Goal: Task Accomplishment & Management: Complete application form

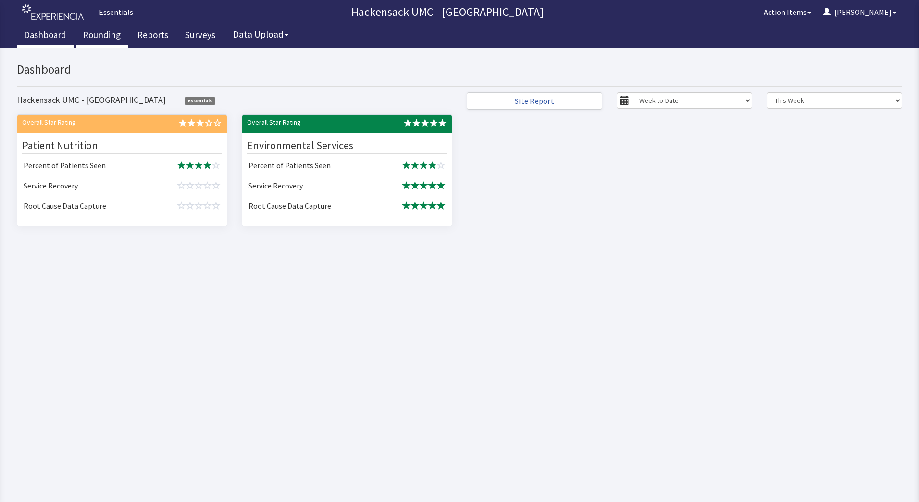
click at [103, 40] on link "Rounding" at bounding box center [102, 36] width 52 height 24
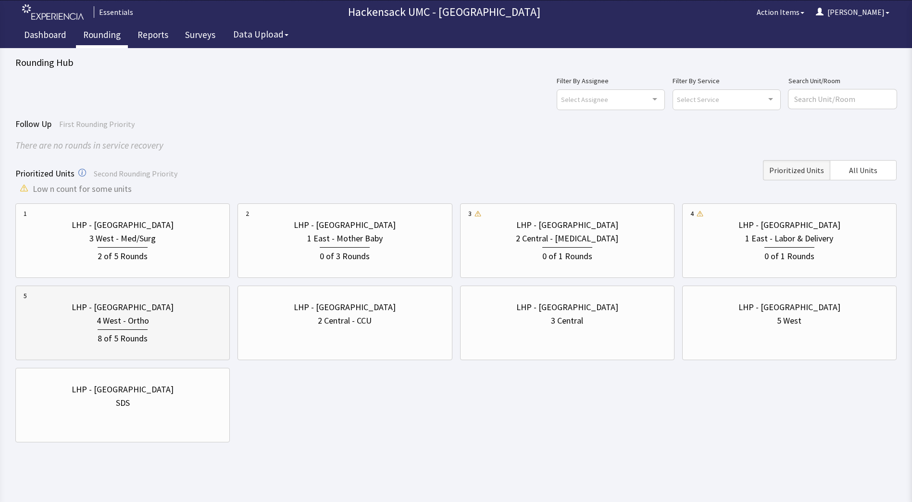
click at [142, 324] on div "4 West - Ortho" at bounding box center [123, 320] width 52 height 13
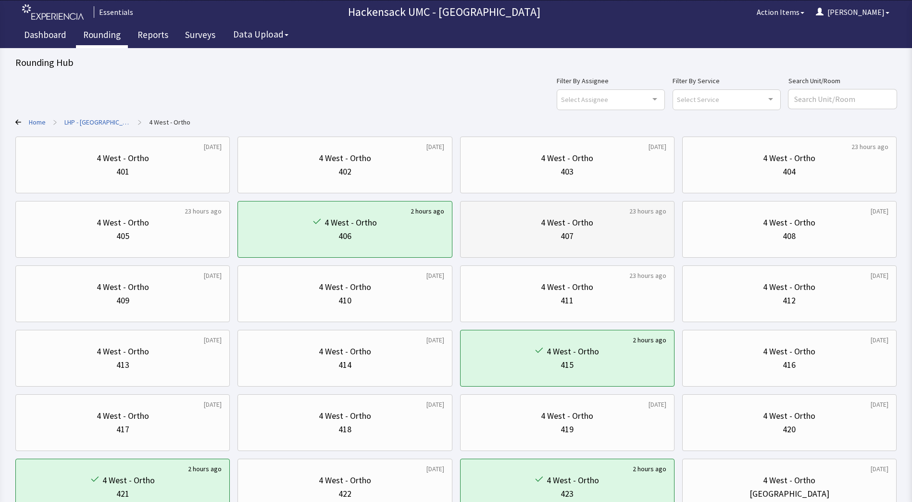
click at [610, 229] on div "4 West - Ortho" at bounding box center [567, 222] width 198 height 13
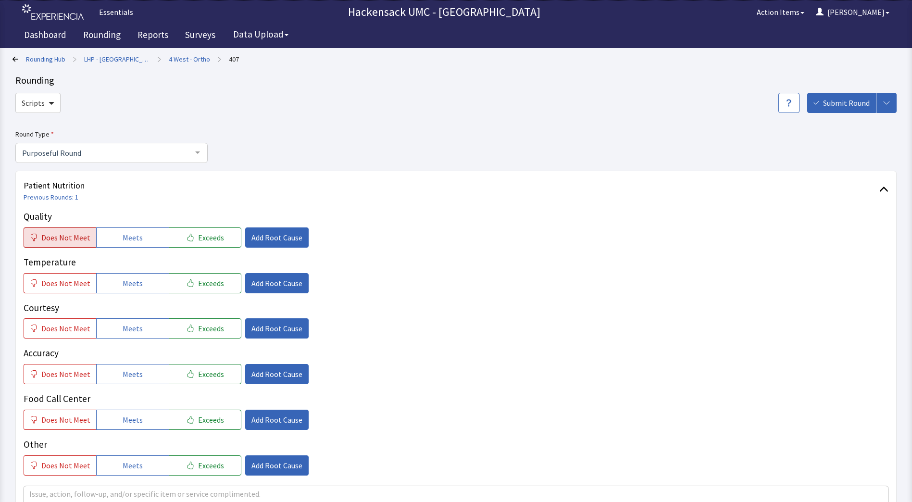
click at [78, 244] on button "Does Not Meet" at bounding box center [60, 237] width 73 height 20
click at [272, 239] on span "Add Root Cause" at bounding box center [276, 238] width 51 height 12
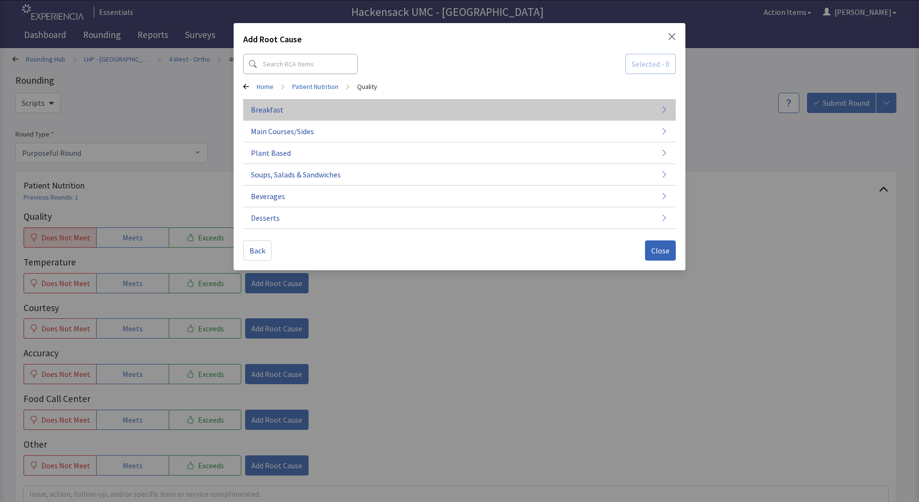
click at [274, 114] on span "Breakfast" at bounding box center [267, 110] width 33 height 12
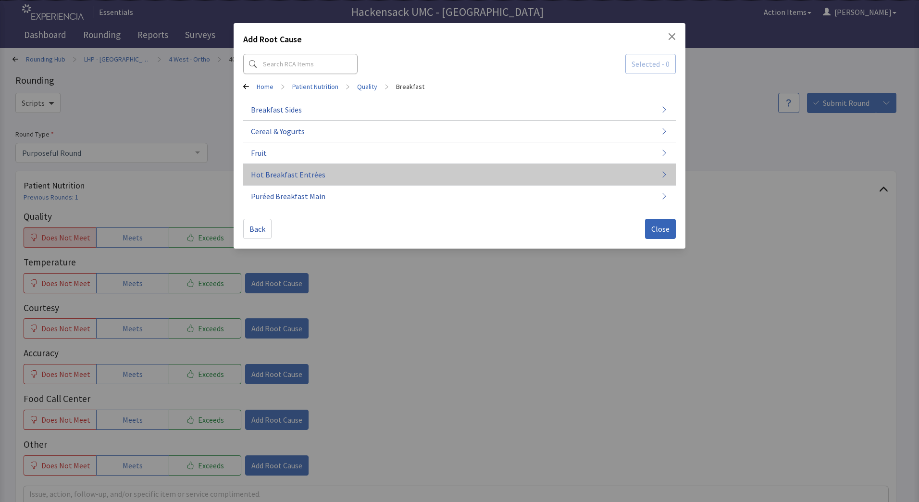
click at [297, 176] on span "Hot Breakfast Entrées" at bounding box center [288, 175] width 74 height 12
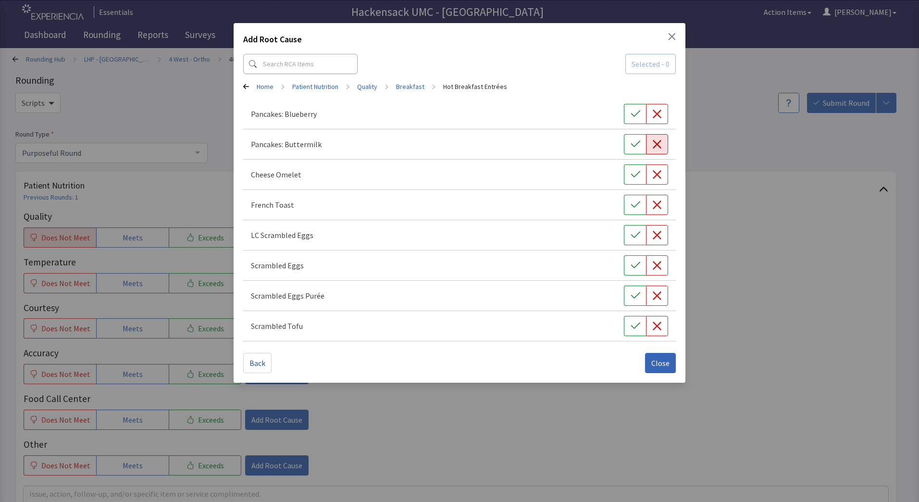
click at [658, 146] on icon "button" at bounding box center [657, 144] width 9 height 9
click at [661, 367] on span "Close" at bounding box center [660, 363] width 18 height 12
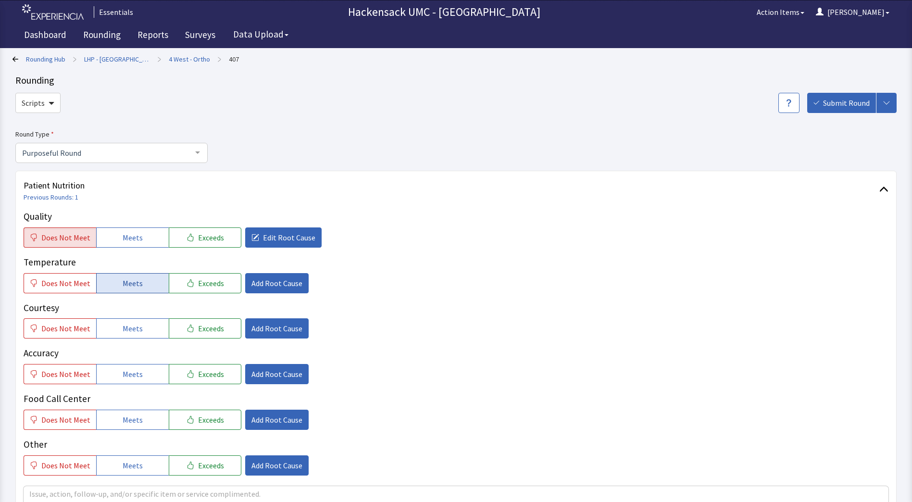
click at [133, 288] on span "Meets" at bounding box center [133, 283] width 20 height 12
click at [129, 328] on span "Meets" at bounding box center [133, 328] width 20 height 12
click at [174, 332] on button "Exceeds" at bounding box center [205, 328] width 73 height 20
click at [268, 325] on span "Add Root Cause" at bounding box center [276, 328] width 51 height 12
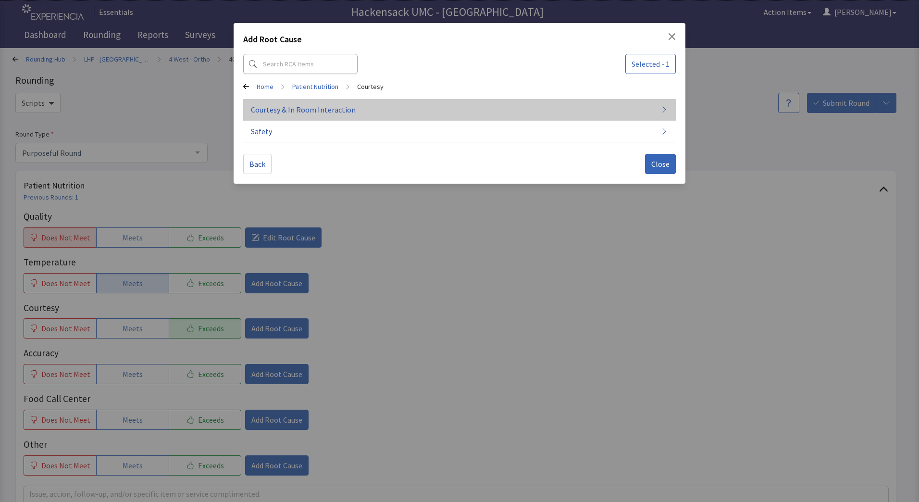
click at [335, 116] on button "Courtesy & In Room Interaction" at bounding box center [459, 110] width 432 height 22
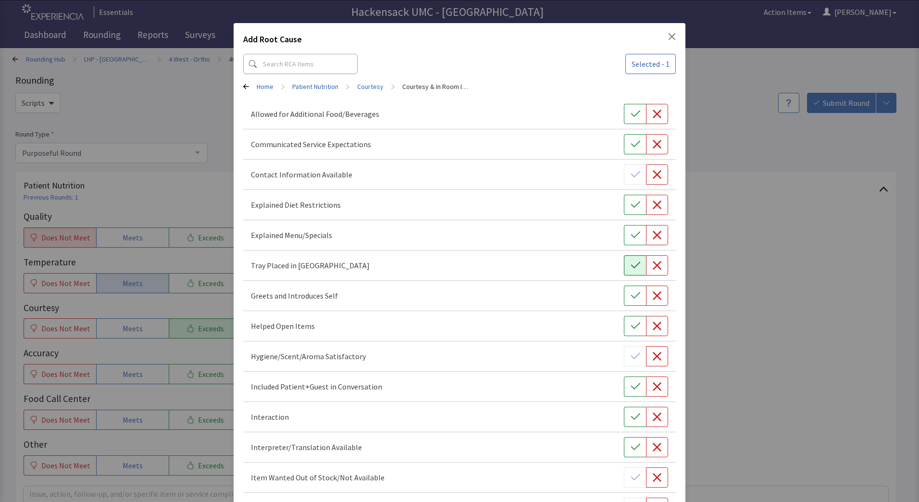
click at [630, 263] on icon "button" at bounding box center [635, 265] width 10 height 10
click at [630, 292] on icon "button" at bounding box center [635, 296] width 10 height 10
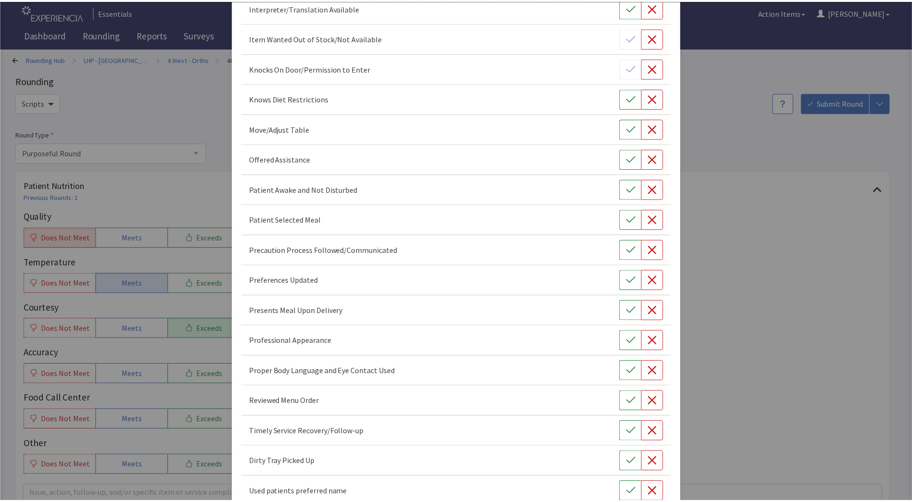
scroll to position [494, 0]
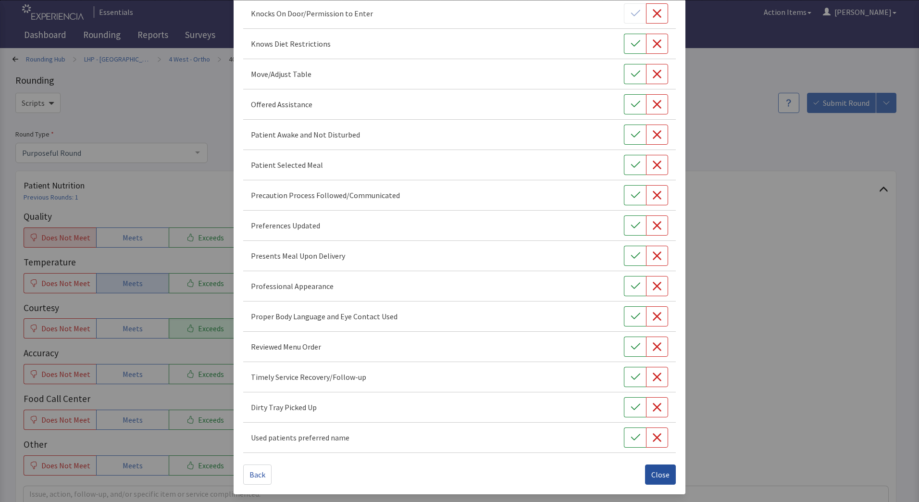
click at [651, 476] on span "Close" at bounding box center [660, 474] width 18 height 12
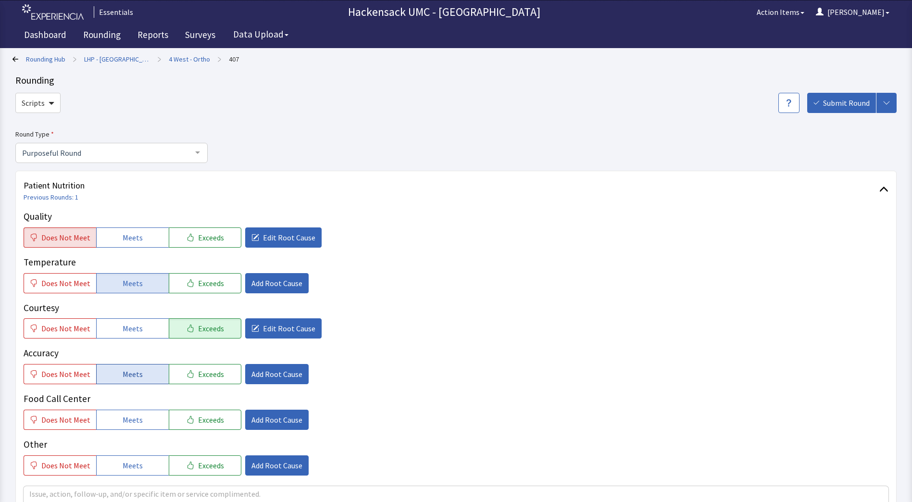
click at [137, 369] on span "Meets" at bounding box center [133, 374] width 20 height 12
click at [125, 418] on span "Meets" at bounding box center [133, 420] width 20 height 12
click at [124, 470] on span "Meets" at bounding box center [133, 465] width 20 height 12
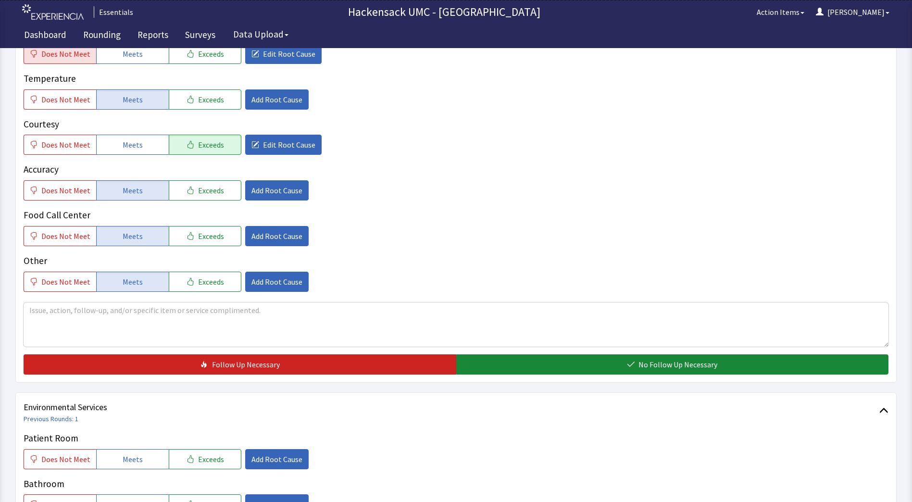
scroll to position [228, 0]
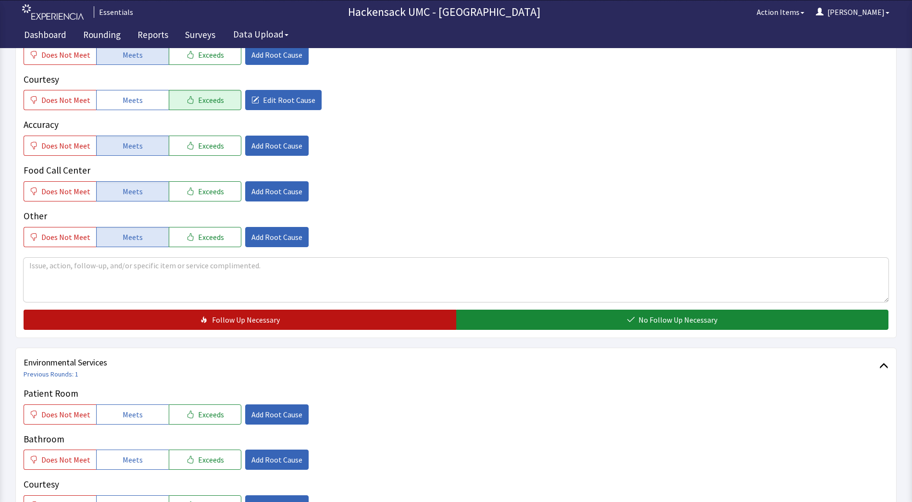
click at [363, 322] on button "Follow Up Necessary" at bounding box center [240, 319] width 432 height 20
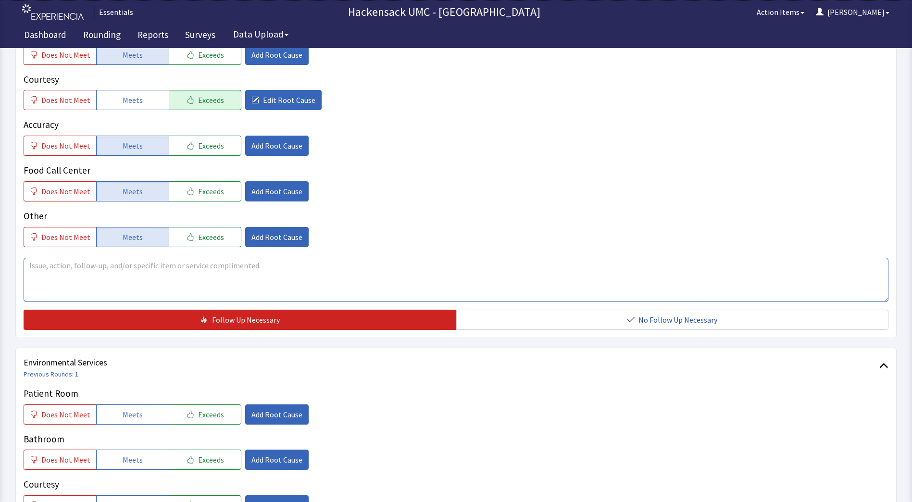
click at [190, 286] on textarea at bounding box center [456, 280] width 864 height 44
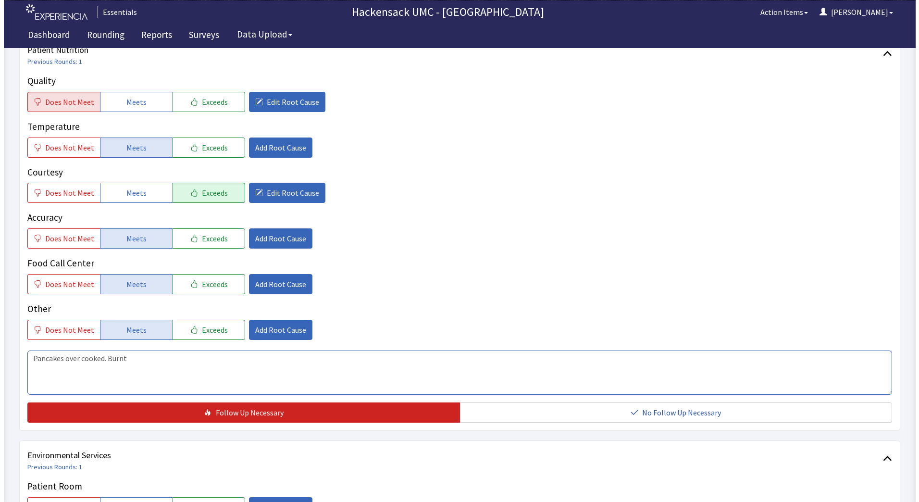
scroll to position [136, 0]
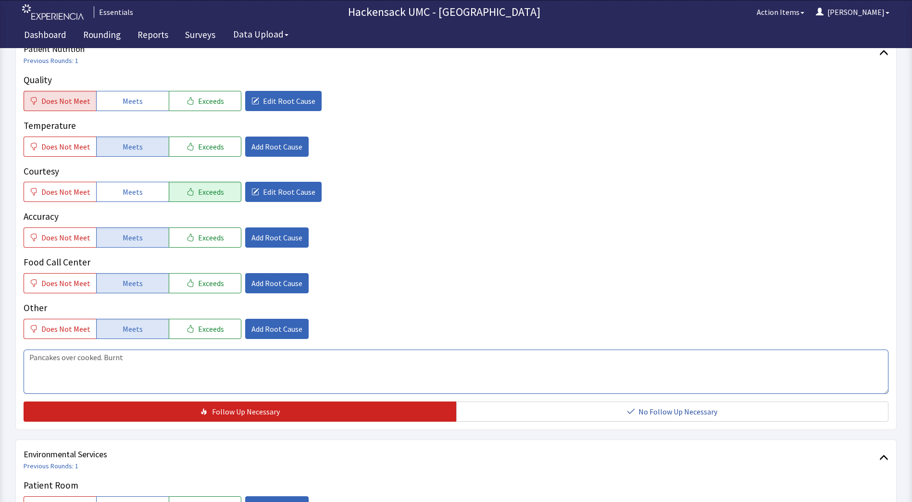
click at [156, 358] on textarea "Pancakes over cooked. Burnt" at bounding box center [456, 371] width 864 height 44
type textarea "Pancakes over cooked. Burnt More syrup needed."
click at [290, 99] on span "Edit Root Cause" at bounding box center [289, 101] width 52 height 12
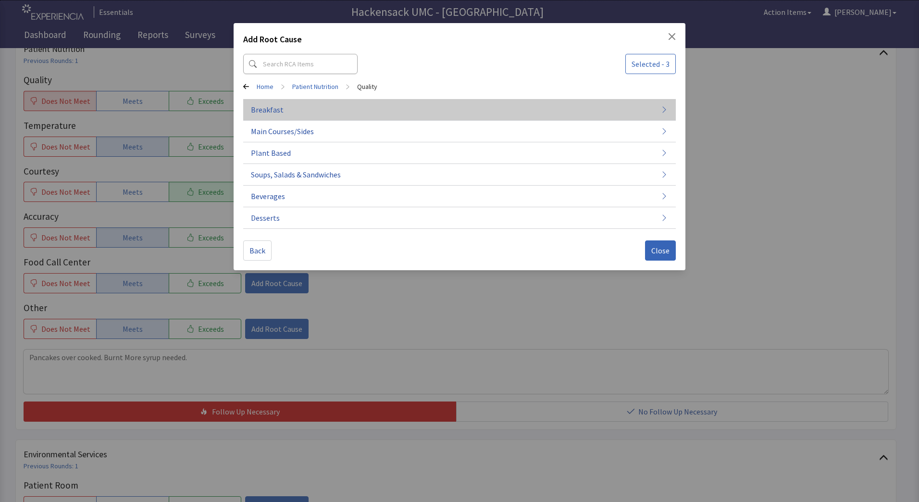
click at [278, 114] on span "Breakfast" at bounding box center [267, 110] width 33 height 12
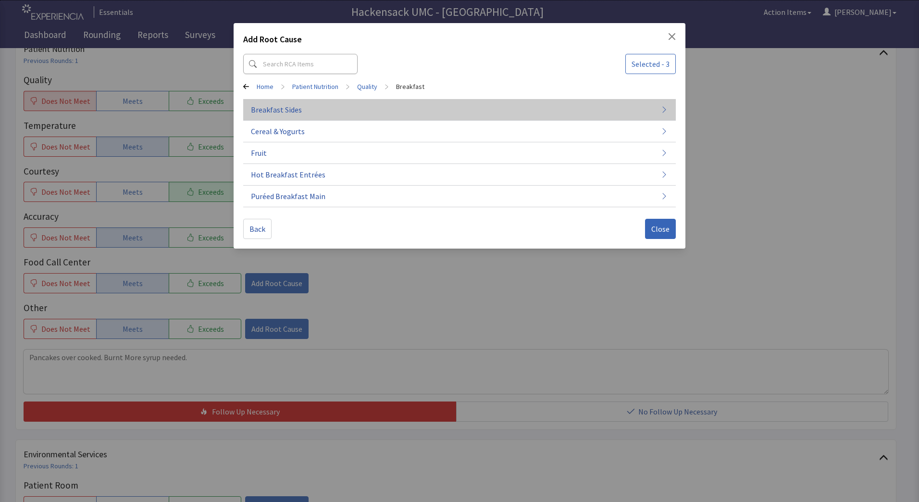
click at [309, 111] on button "Breakfast Sides" at bounding box center [459, 110] width 432 height 22
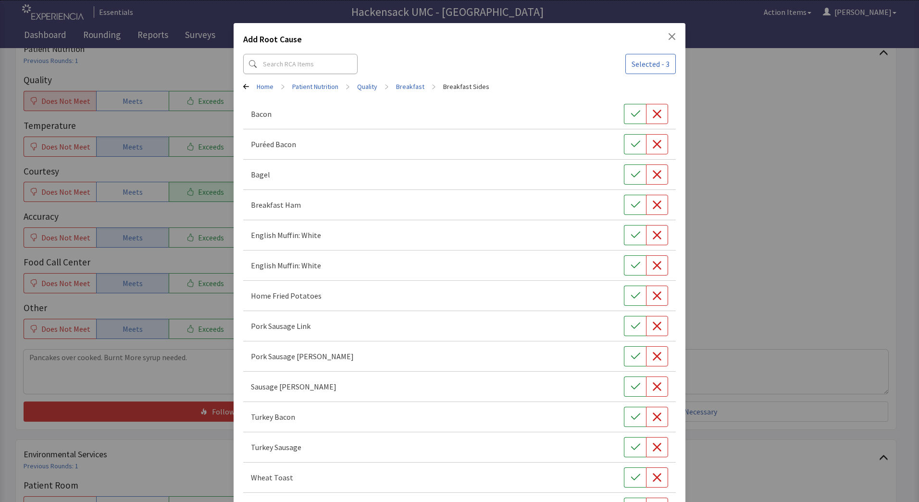
click at [243, 87] on icon at bounding box center [246, 86] width 6 height 5
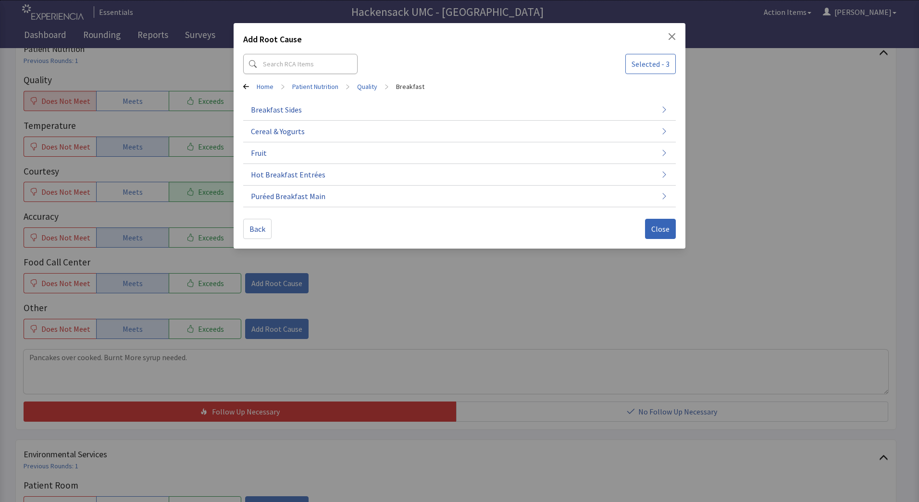
click at [243, 87] on div "Add Root Cause Selected - 3 Home > Patient Nutrition > Quality > Breakfast Brea…" at bounding box center [460, 135] width 452 height 225
drag, startPoint x: 243, startPoint y: 87, endPoint x: 654, endPoint y: 230, distance: 435.7
click at [654, 230] on span "Close" at bounding box center [660, 229] width 18 height 12
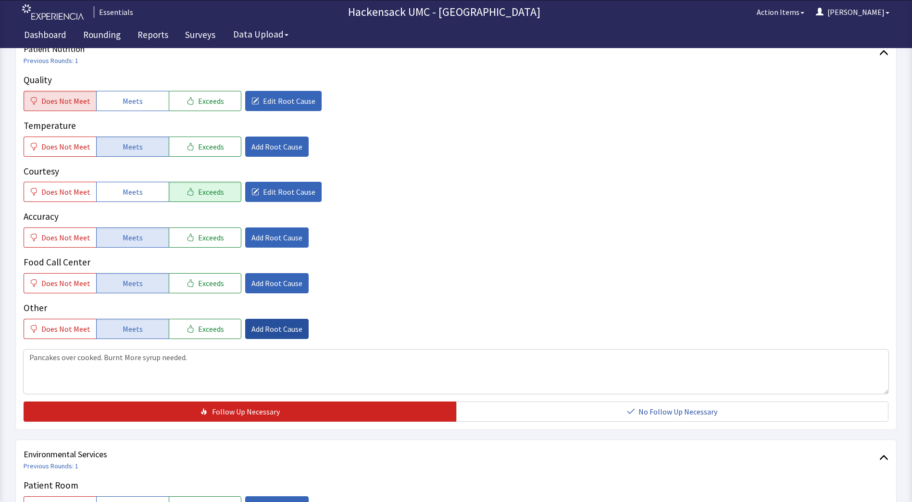
click at [251, 328] on span "Add Root Cause" at bounding box center [276, 329] width 51 height 12
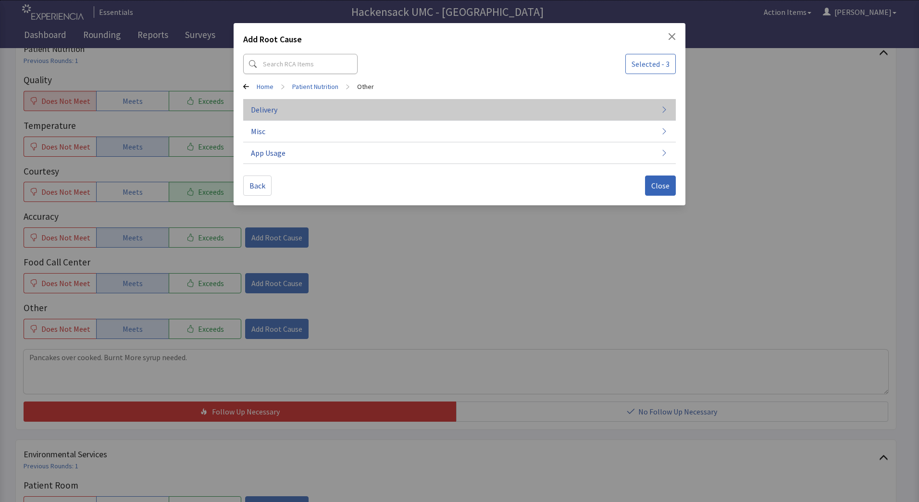
click at [248, 108] on button "Delivery" at bounding box center [459, 110] width 432 height 22
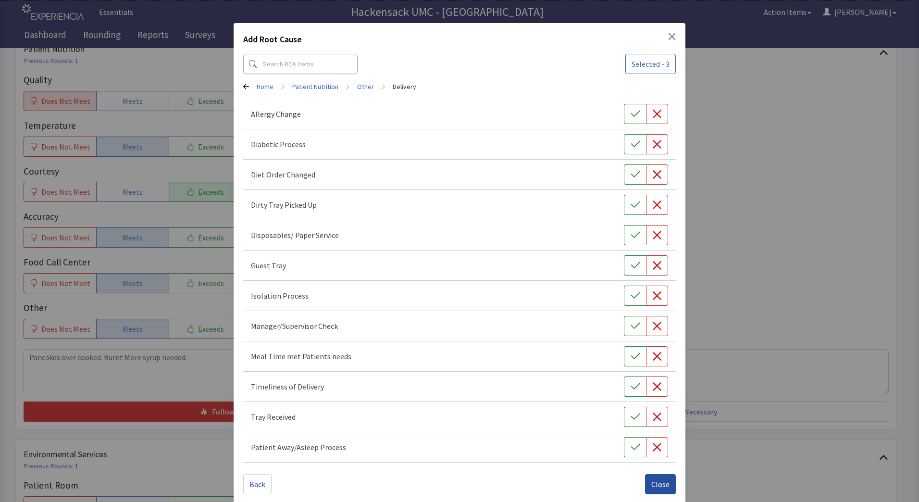
click at [651, 481] on span "Close" at bounding box center [660, 484] width 18 height 12
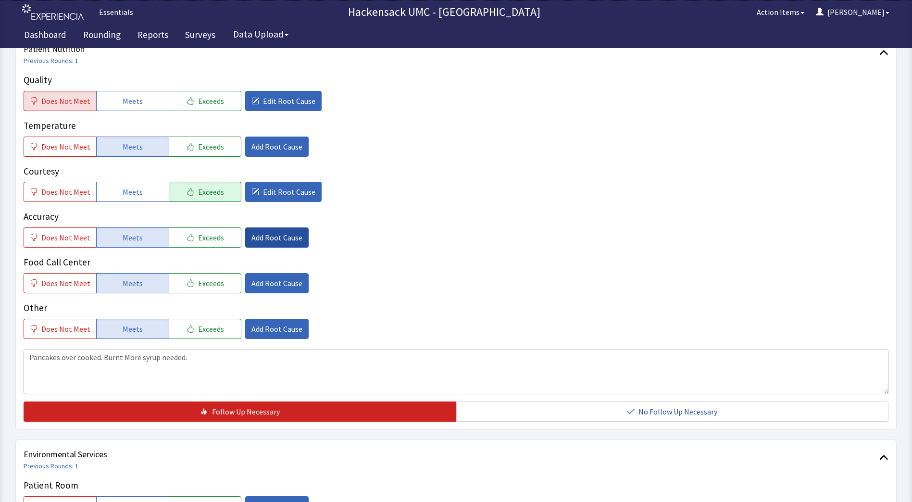
click at [251, 241] on span "Add Root Cause" at bounding box center [276, 238] width 51 height 12
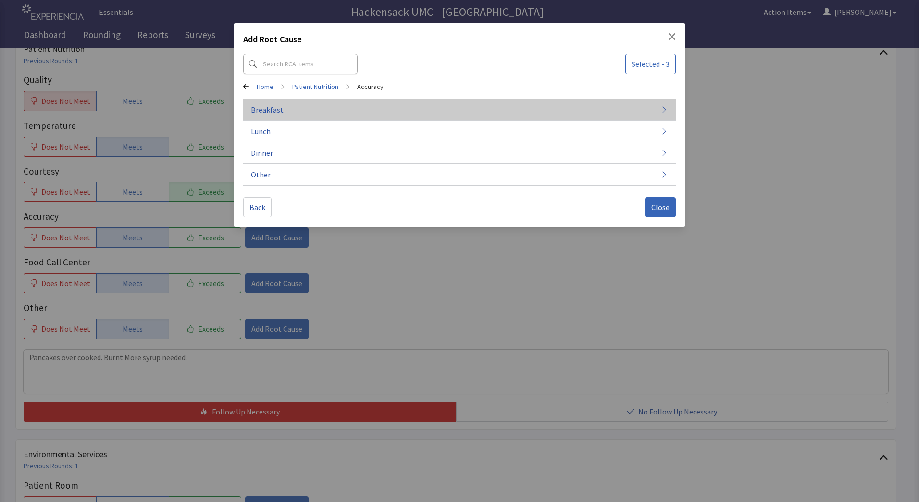
click at [270, 114] on span "Breakfast" at bounding box center [267, 110] width 33 height 12
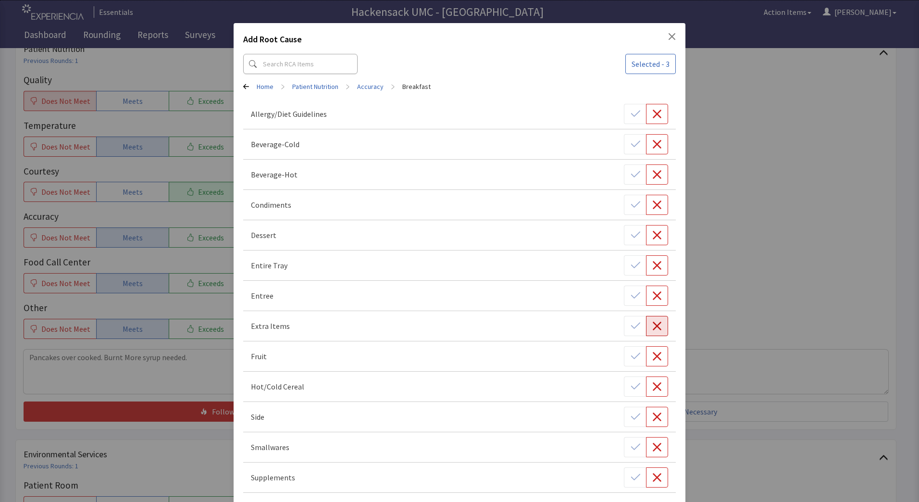
click at [652, 328] on icon "button" at bounding box center [657, 326] width 10 height 10
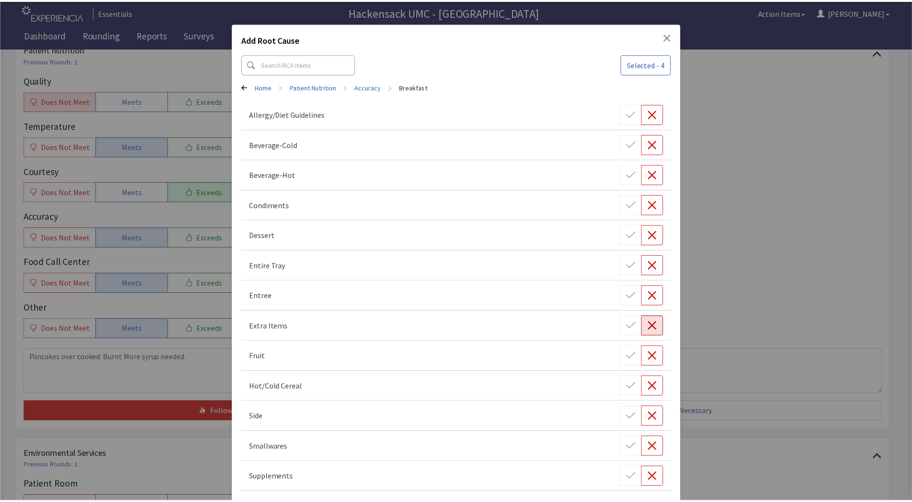
scroll to position [40, 0]
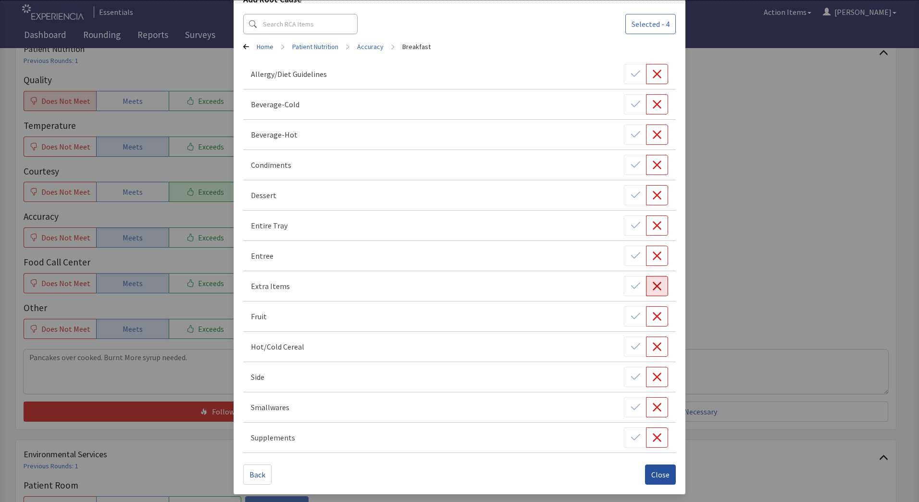
click at [663, 475] on span "Close" at bounding box center [660, 474] width 18 height 12
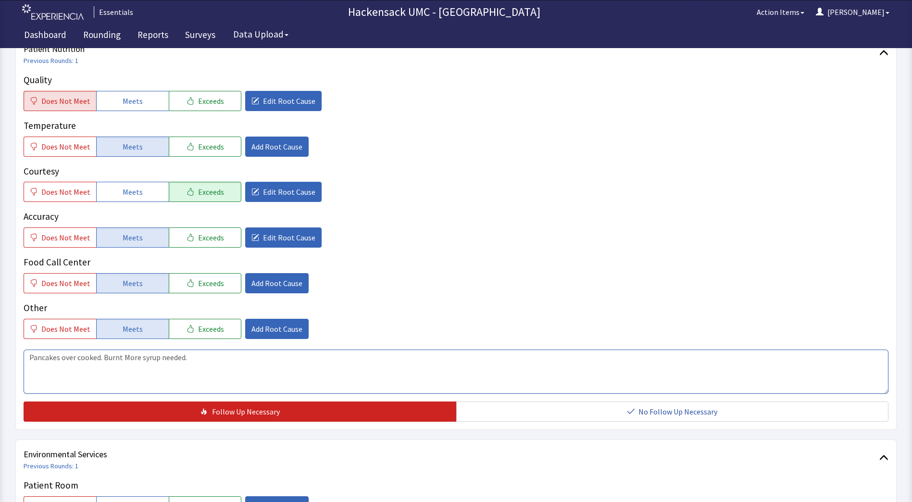
click at [244, 368] on textarea "Pancakes over cooked. Burnt More syrup needed." at bounding box center [456, 371] width 864 height 44
click at [69, 244] on button "Does Not Meet" at bounding box center [60, 237] width 73 height 20
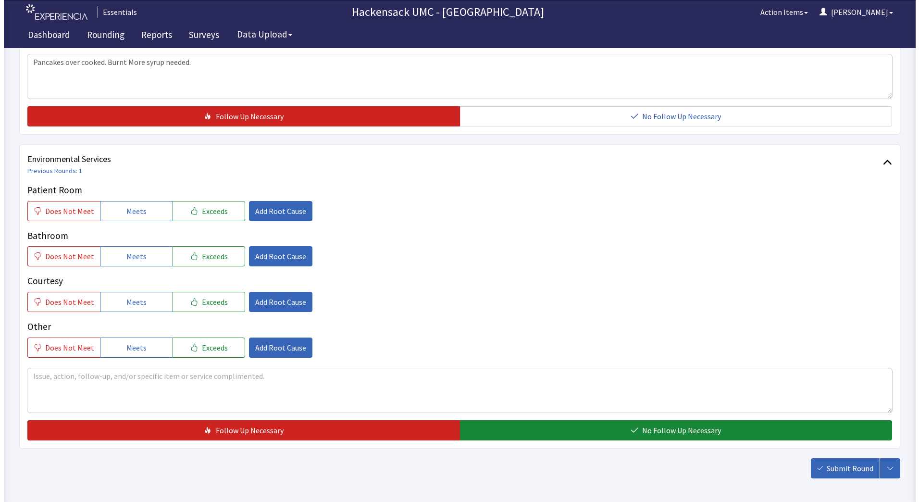
scroll to position [433, 0]
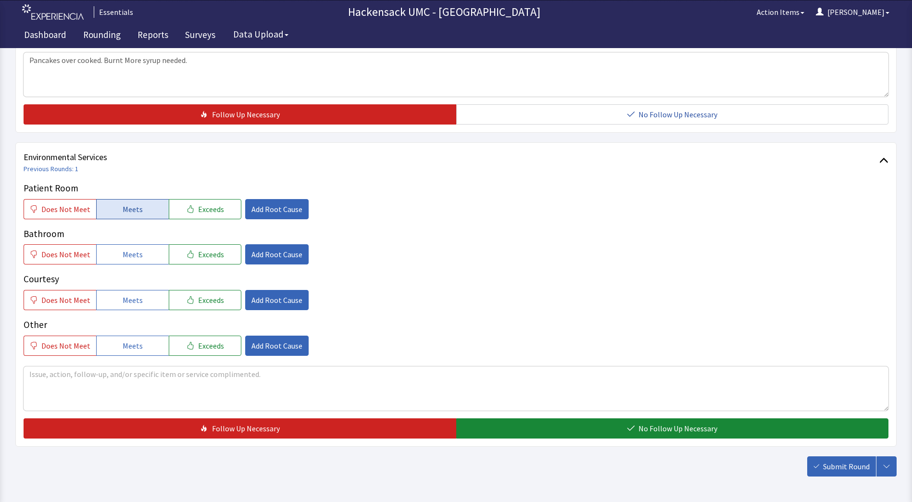
click at [121, 215] on button "Meets" at bounding box center [132, 209] width 73 height 20
click at [123, 251] on span "Meets" at bounding box center [133, 254] width 20 height 12
click at [144, 295] on button "Meets" at bounding box center [132, 300] width 73 height 20
click at [125, 350] on span "Meets" at bounding box center [133, 346] width 20 height 12
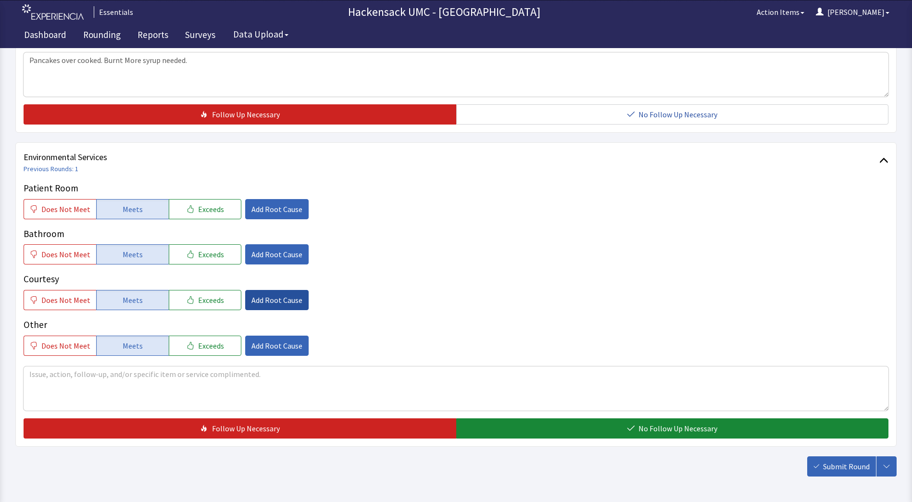
click at [253, 299] on span "Add Root Cause" at bounding box center [276, 300] width 51 height 12
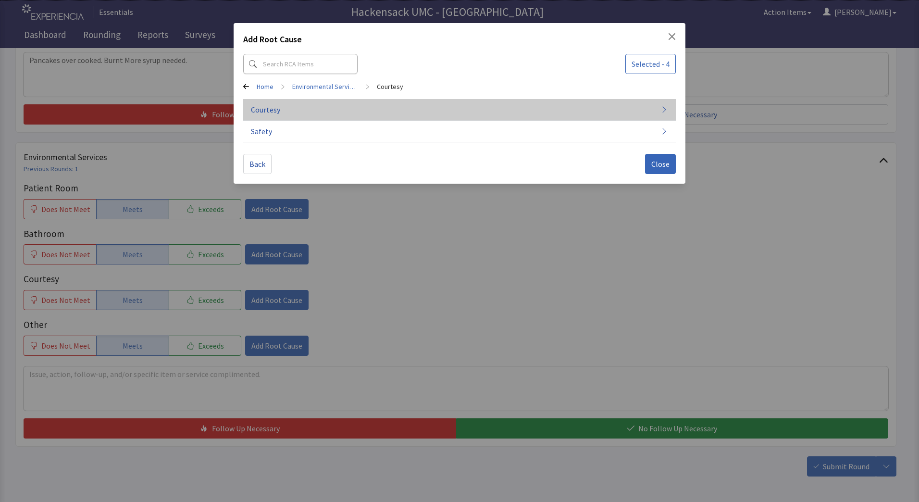
click at [261, 116] on button "Courtesy" at bounding box center [459, 110] width 432 height 22
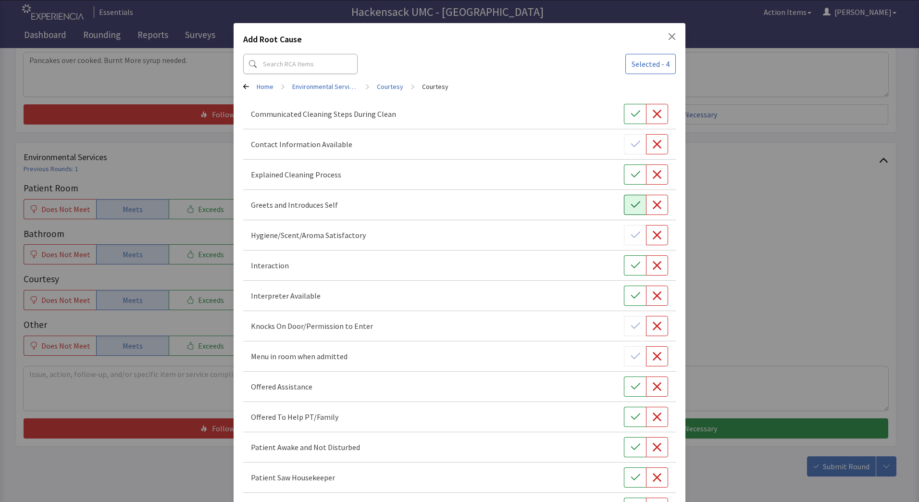
click at [624, 207] on button "button" at bounding box center [635, 205] width 22 height 20
click at [630, 480] on icon "button" at bounding box center [635, 477] width 10 height 10
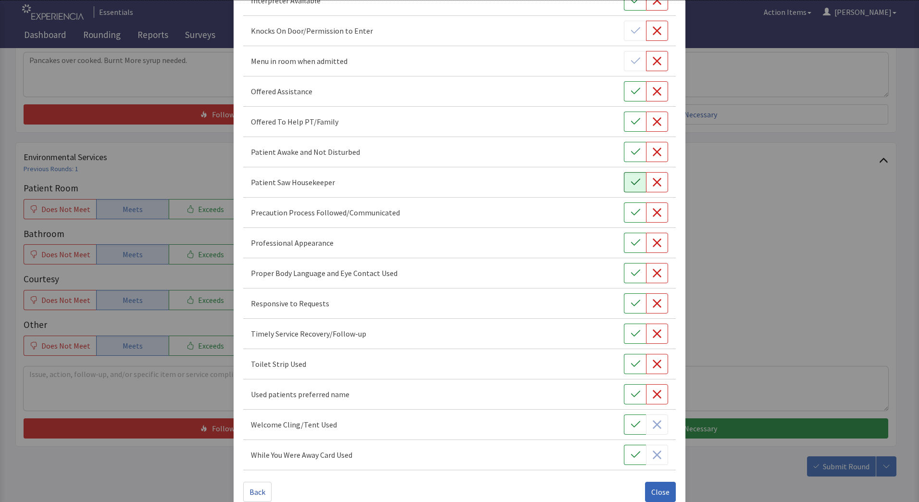
scroll to position [312, 0]
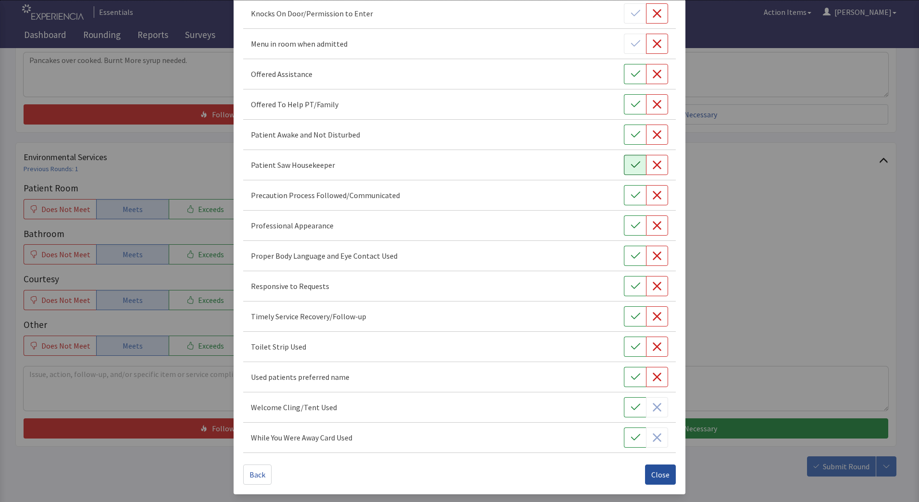
click at [658, 476] on span "Close" at bounding box center [660, 474] width 18 height 12
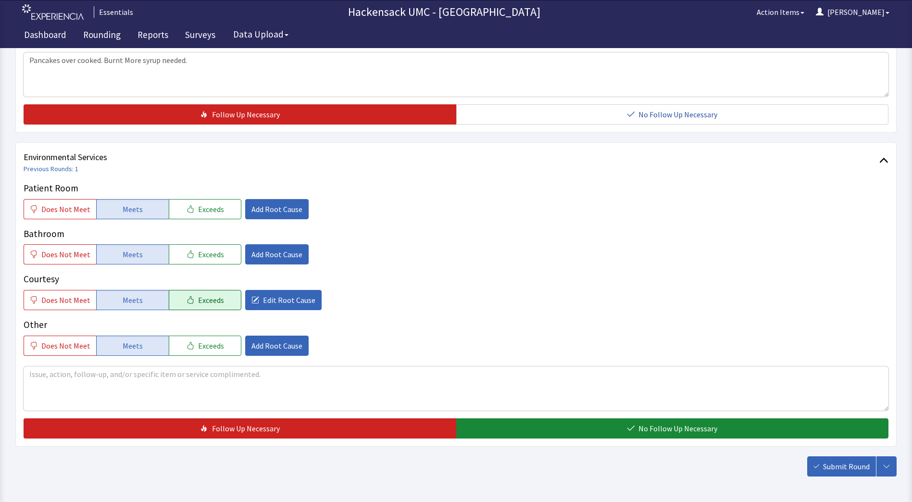
click at [189, 301] on button "Exceeds" at bounding box center [205, 300] width 73 height 20
click at [187, 209] on icon "button" at bounding box center [190, 209] width 8 height 8
click at [277, 202] on button "Add Root Cause" at bounding box center [276, 209] width 63 height 20
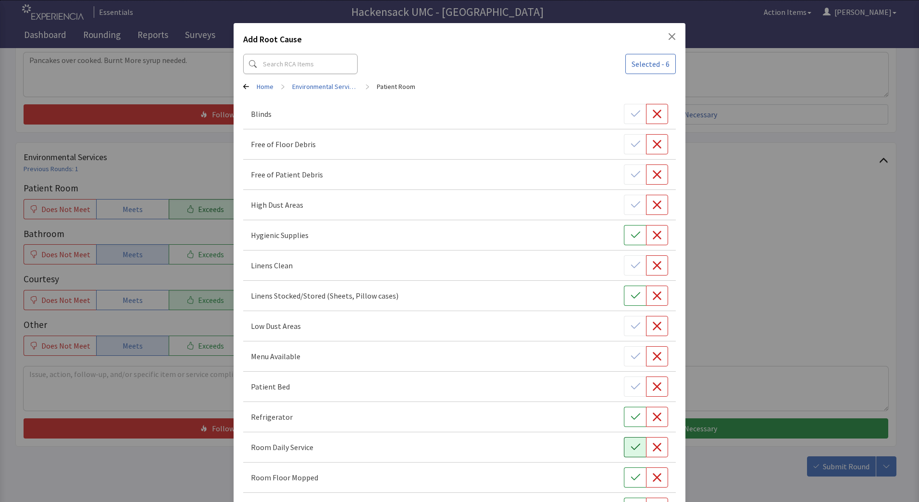
click at [624, 444] on button "button" at bounding box center [635, 447] width 22 height 20
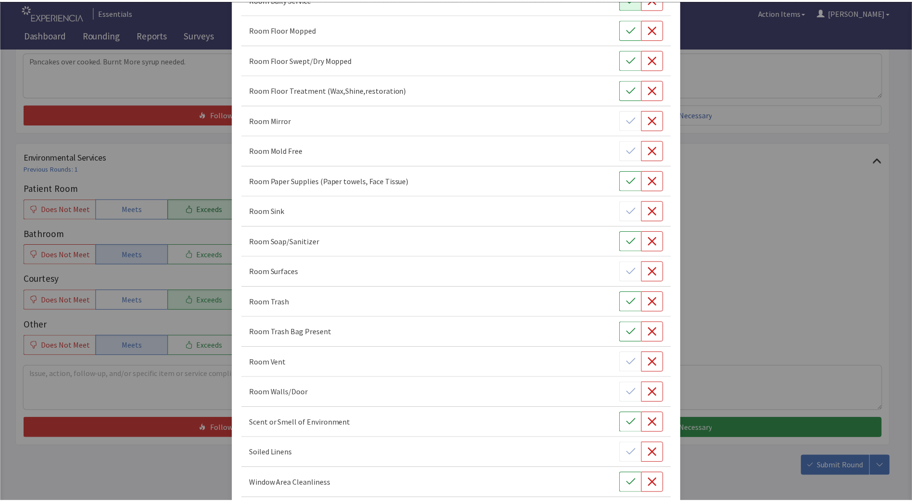
scroll to position [494, 0]
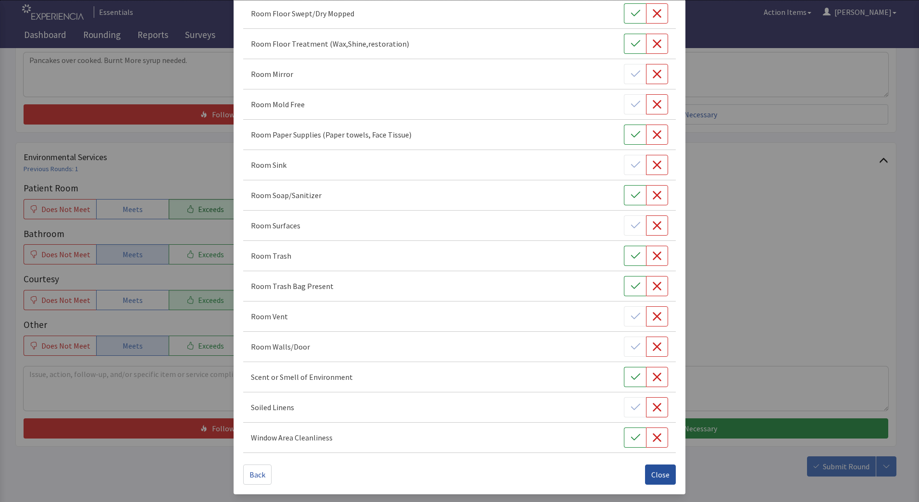
click at [654, 476] on span "Close" at bounding box center [660, 474] width 18 height 12
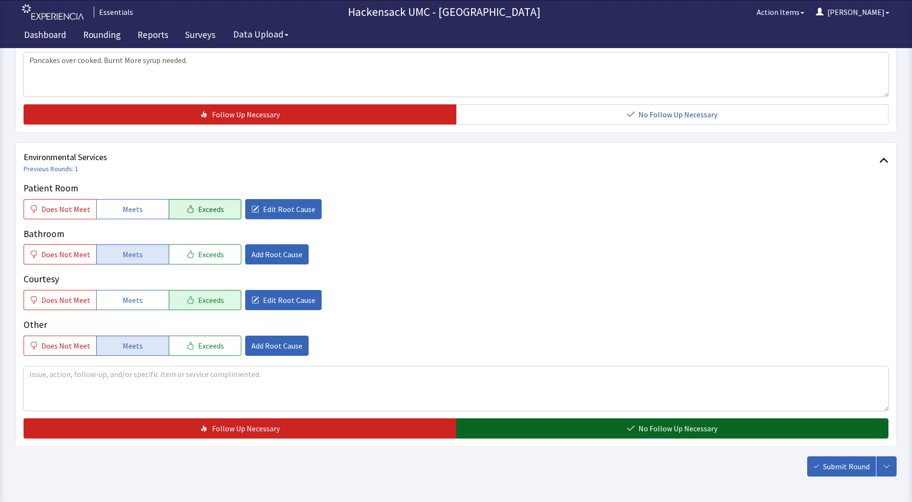
click at [501, 424] on button "No Follow Up Necessary" at bounding box center [672, 428] width 432 height 20
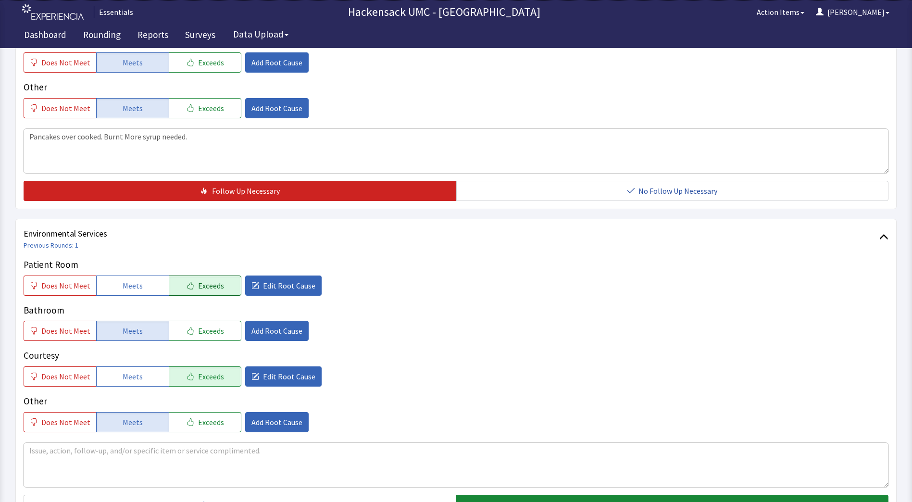
scroll to position [471, 0]
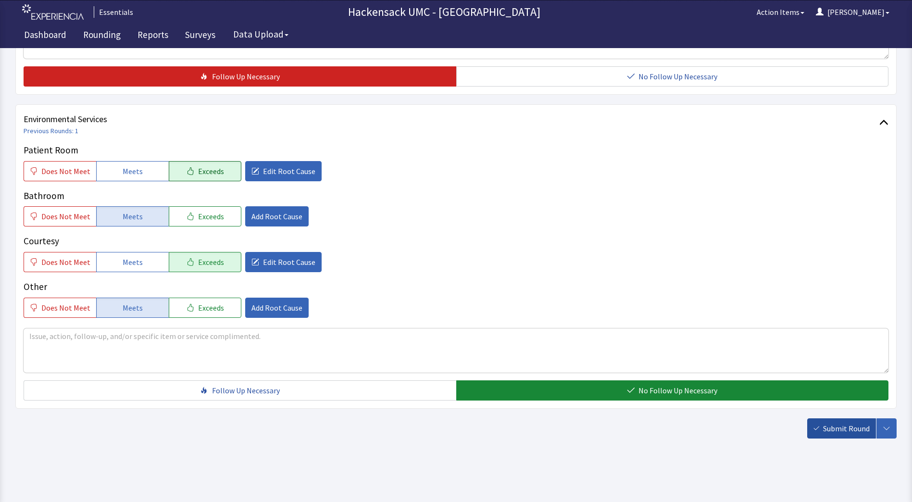
click at [851, 433] on span "Submit Round" at bounding box center [846, 428] width 47 height 12
click at [839, 432] on span "Submit Round" at bounding box center [846, 428] width 47 height 12
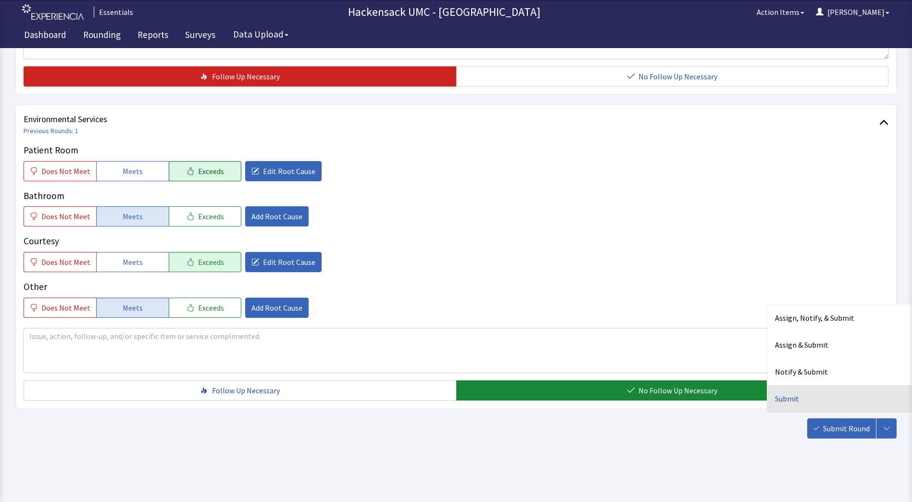
click at [792, 402] on div "Submit" at bounding box center [839, 398] width 144 height 27
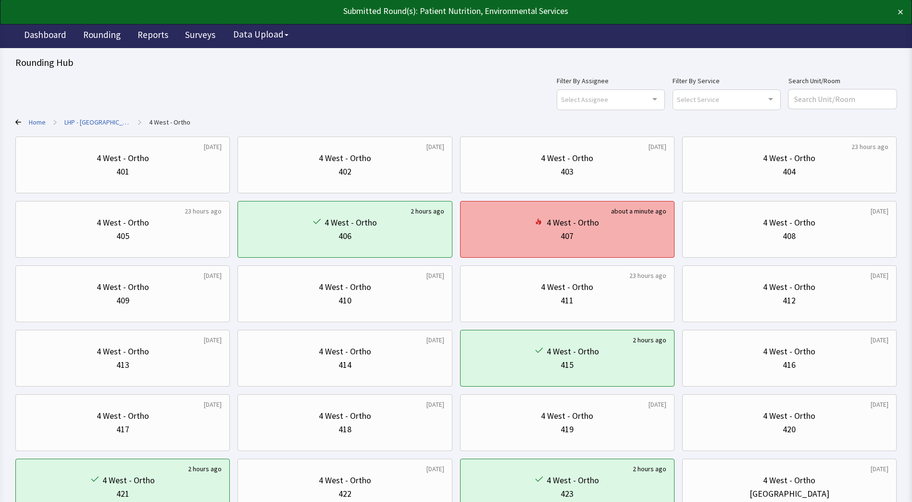
click at [578, 218] on div "4 West - Ortho" at bounding box center [572, 222] width 52 height 13
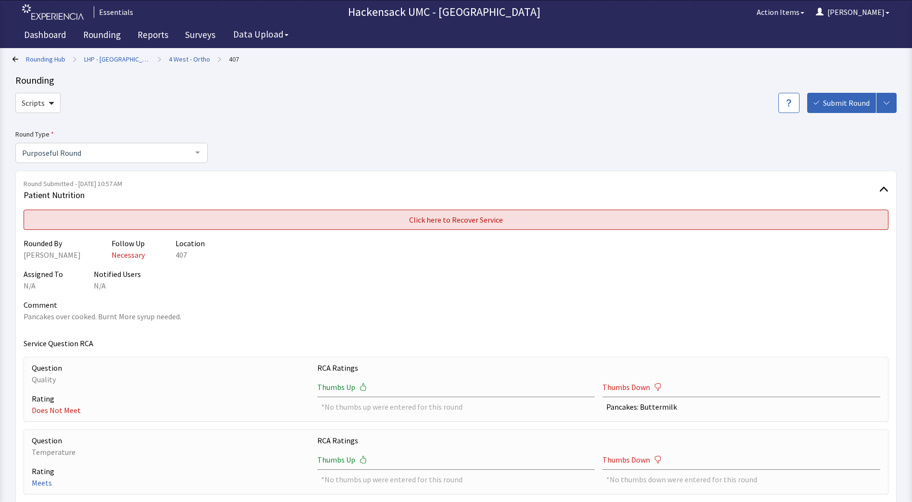
click at [639, 221] on button "Click here to Recover Service" at bounding box center [456, 219] width 864 height 20
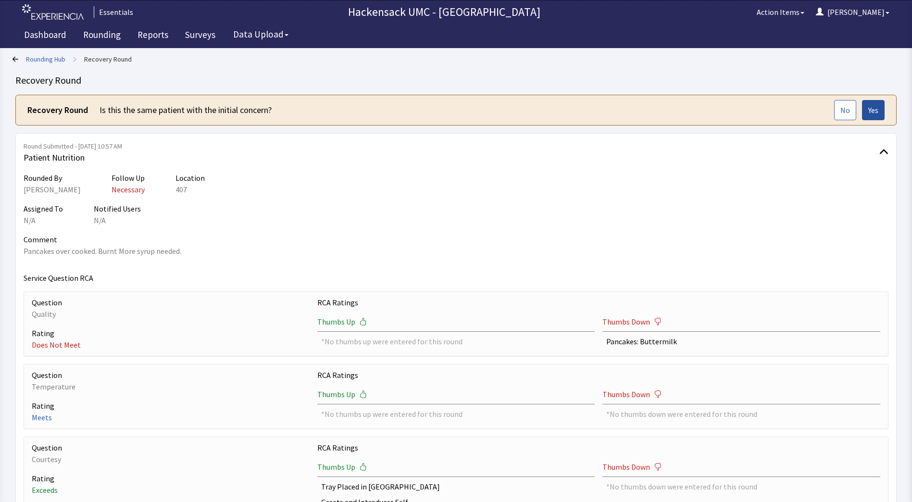
click at [869, 117] on button "Yes" at bounding box center [873, 110] width 23 height 20
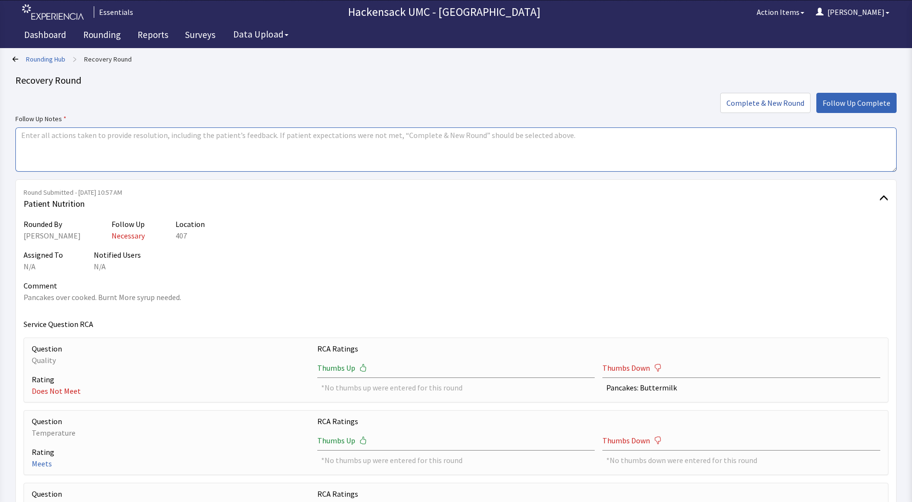
click at [266, 158] on textarea at bounding box center [455, 149] width 881 height 44
type textarea "Offered to order a new tray. Patient declined. Everything has been good besides…"
click at [862, 103] on span "Follow Up Complete" at bounding box center [856, 103] width 68 height 12
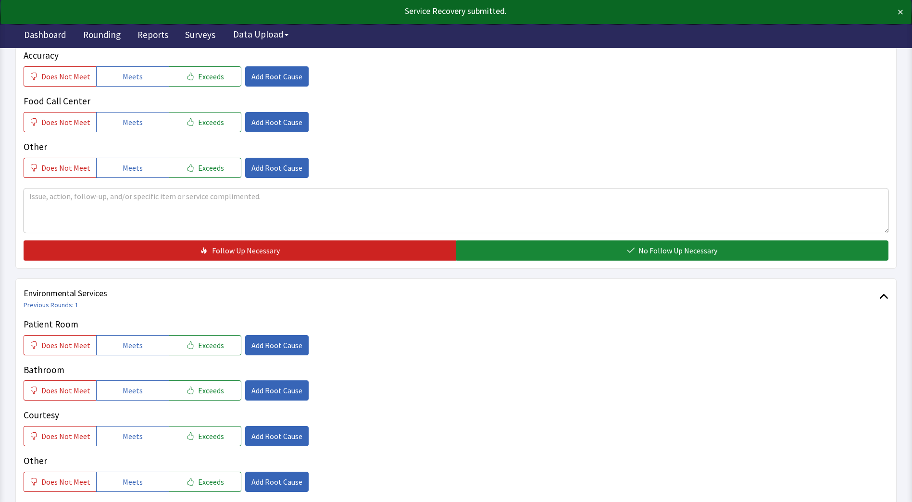
scroll to position [471, 0]
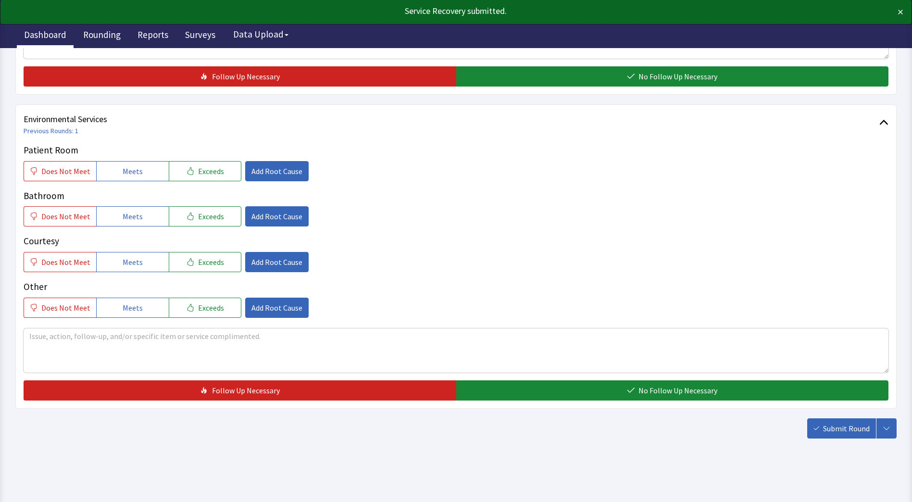
click at [42, 31] on link "Dashboard" at bounding box center [45, 36] width 57 height 24
